Goal: Complete application form

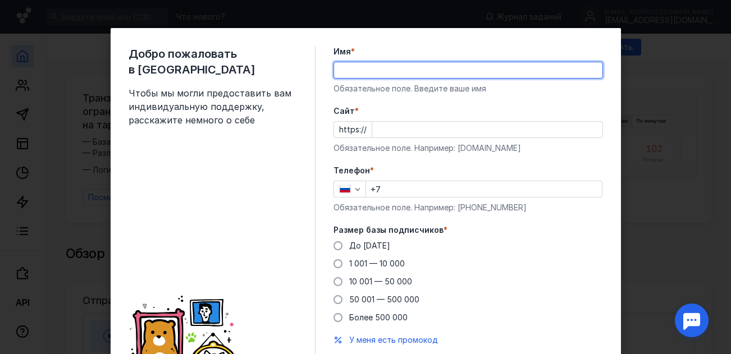
click at [348, 71] on input "Имя *" at bounding box center [468, 70] width 268 height 16
click at [252, 154] on div "Добро пожаловать в Sendsay Чтобы мы могли предоставить вам индивидуальную подде…" at bounding box center [222, 215] width 187 height 338
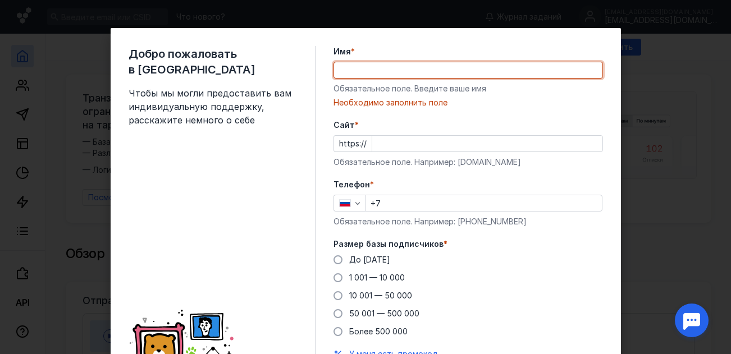
click at [389, 64] on input "Имя *" at bounding box center [468, 70] width 268 height 16
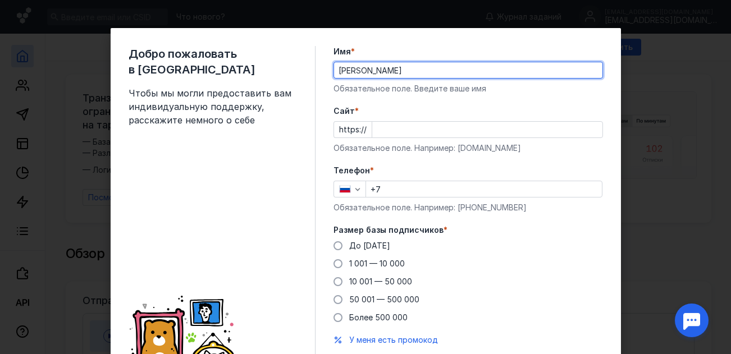
type input "[PERSON_NAME]"
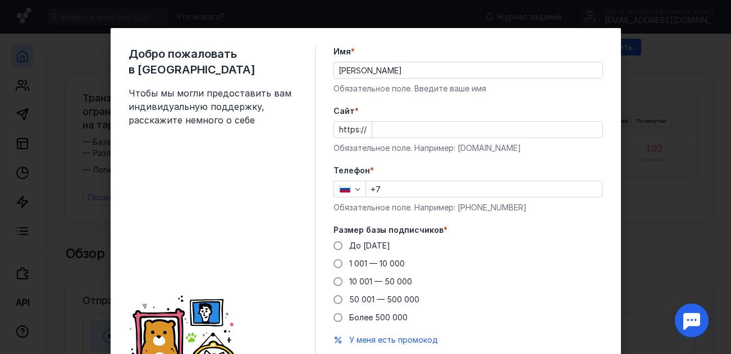
click at [203, 189] on div "Добро пожаловать в Sendsay Чтобы мы могли предоставить вам индивидуальную подде…" at bounding box center [222, 215] width 187 height 338
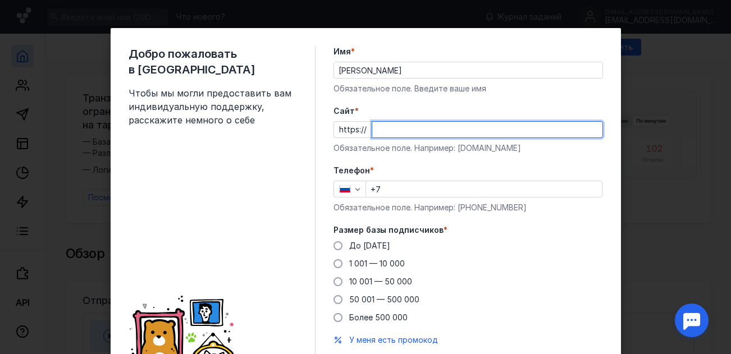
click at [376, 131] on input "Cайт *" at bounding box center [487, 130] width 230 height 16
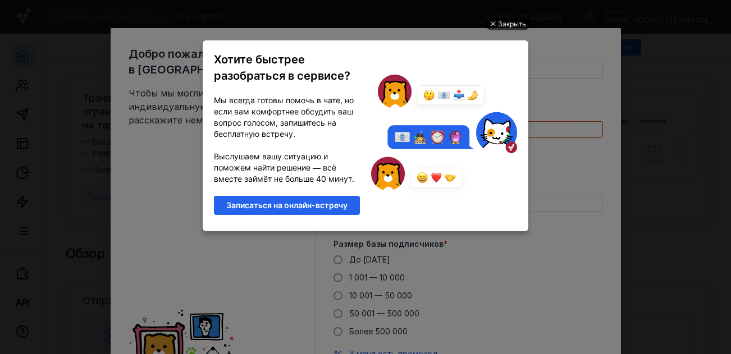
click at [500, 23] on div "Закрыть" at bounding box center [512, 24] width 28 height 12
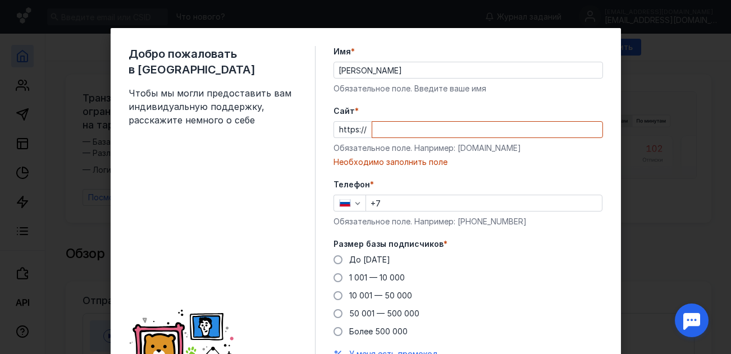
click at [411, 127] on input "Cайт *" at bounding box center [487, 130] width 230 height 16
paste input "[DOMAIN_NAME][URL]"
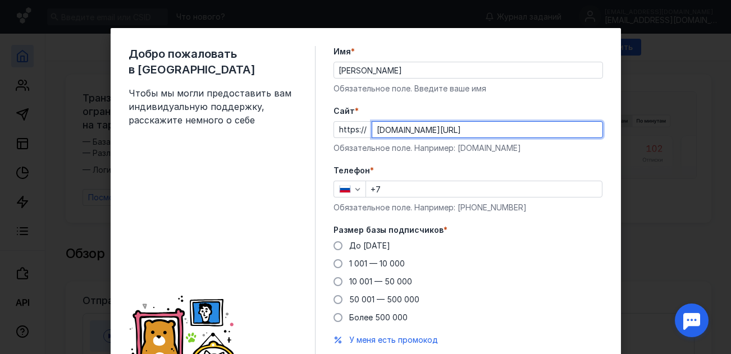
type input "[DOMAIN_NAME][URL]"
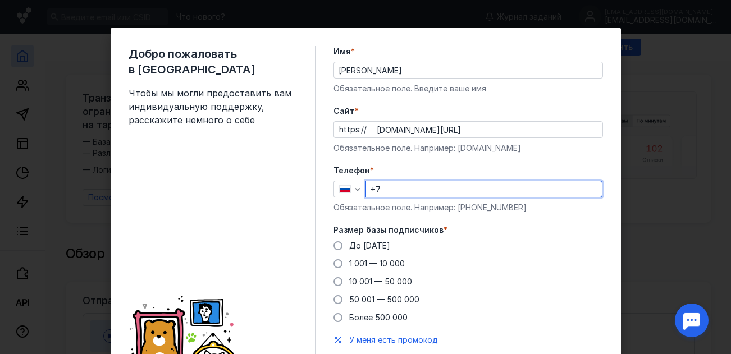
click at [408, 189] on input "+7" at bounding box center [484, 189] width 236 height 16
type input "[PHONE_NUMBER]"
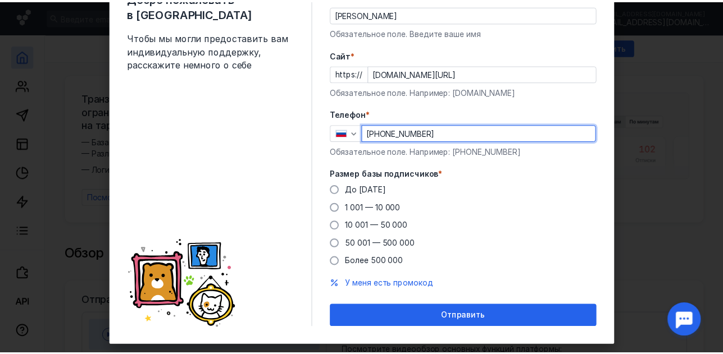
scroll to position [76, 0]
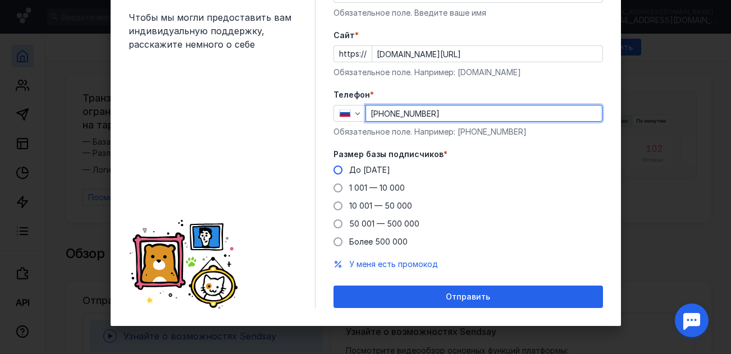
click at [334, 170] on span at bounding box center [338, 170] width 9 height 9
click at [0, 0] on input "До [DATE]" at bounding box center [0, 0] width 0 height 0
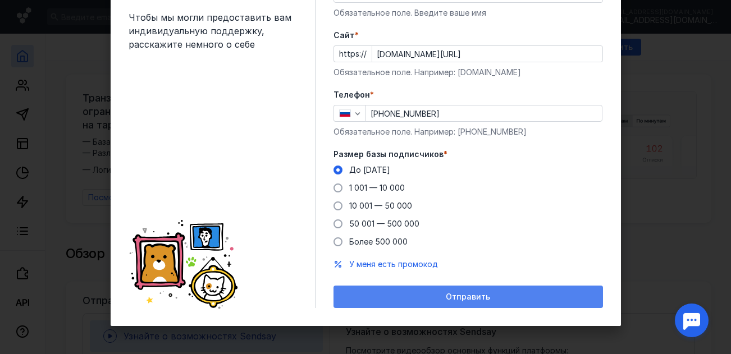
click at [462, 295] on span "Отправить" at bounding box center [468, 298] width 44 height 10
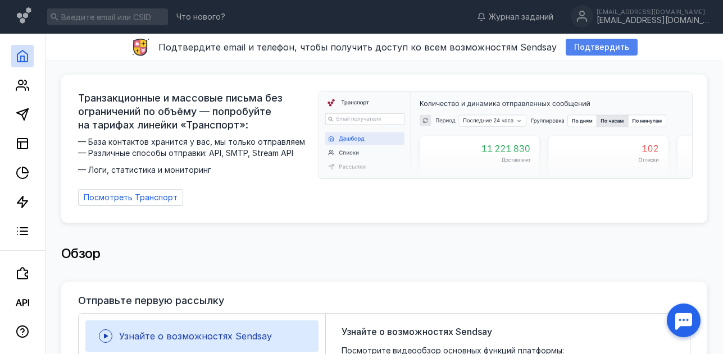
click at [586, 47] on span "Подтвердить" at bounding box center [601, 48] width 55 height 10
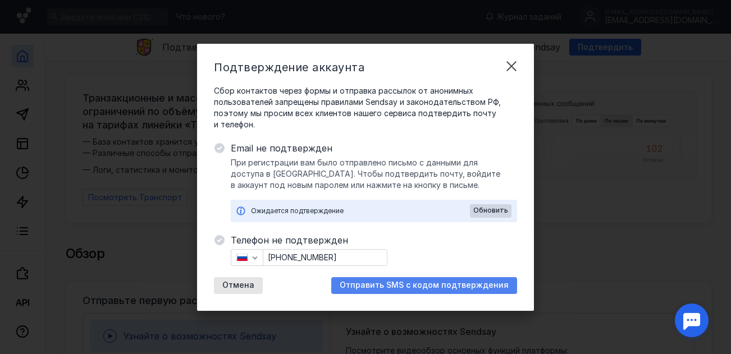
click at [424, 286] on span "Отправить SMS с кодом подтверждения" at bounding box center [424, 286] width 169 height 10
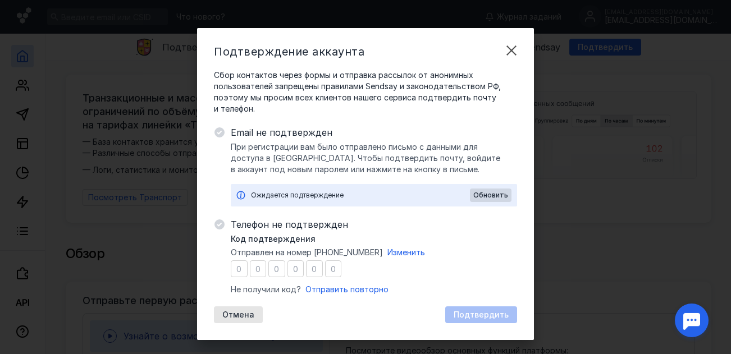
type input "7"
type input "6"
type input "1"
type input "3"
type input "1"
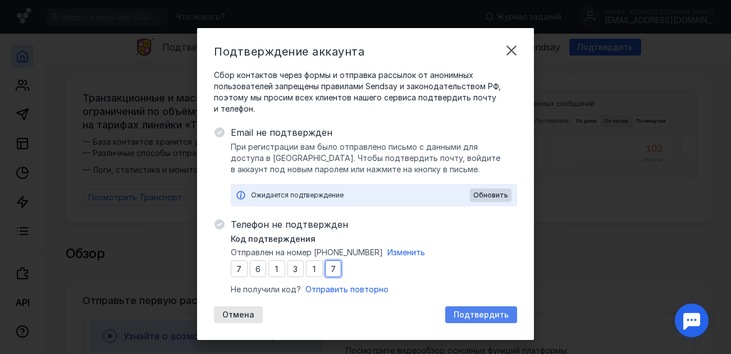
type input "7"
click at [461, 316] on span "Подтвердить" at bounding box center [481, 316] width 55 height 10
